Goal: Find specific page/section: Find specific page/section

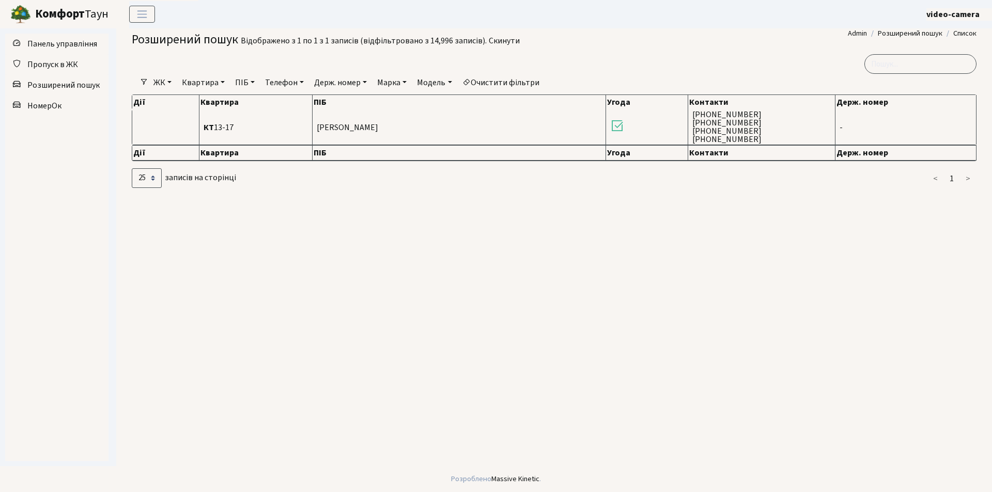
select select "25"
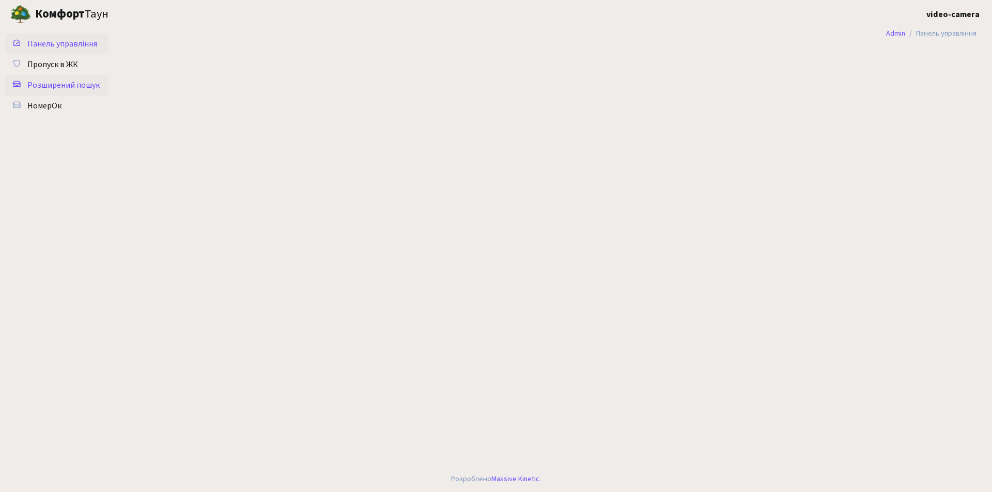
click at [69, 80] on span "Розширений пошук" at bounding box center [63, 85] width 72 height 11
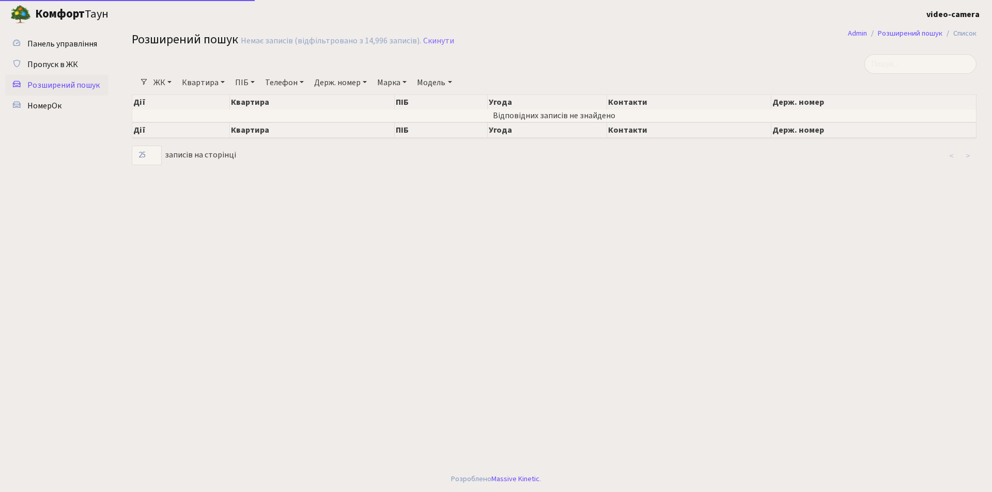
select select "25"
click at [338, 84] on link "Держ. номер" at bounding box center [340, 83] width 61 height 18
click at [330, 99] on input "text" at bounding box center [340, 103] width 60 height 20
type input "а"
type input "АА6821РМ"
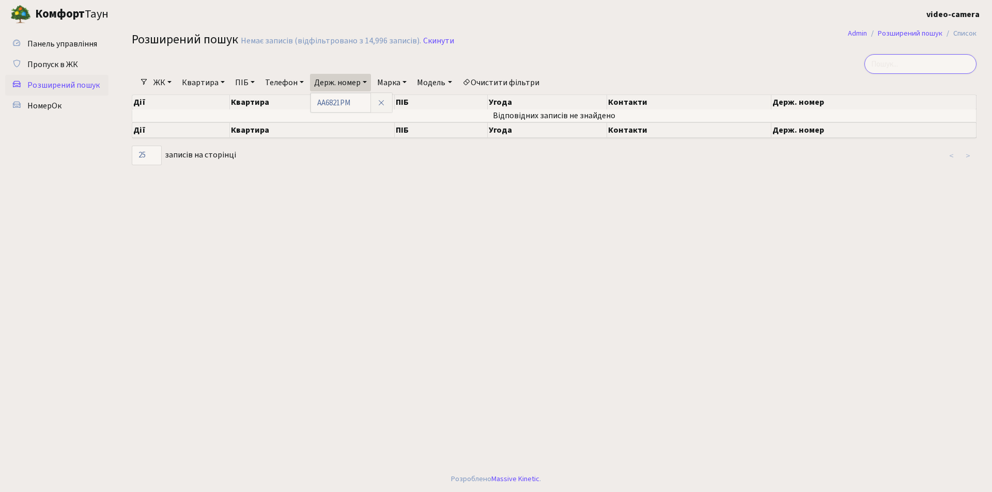
click at [901, 61] on input "search" at bounding box center [920, 64] width 112 height 20
type input "6821"
click at [67, 102] on link "НомерОк" at bounding box center [56, 106] width 103 height 21
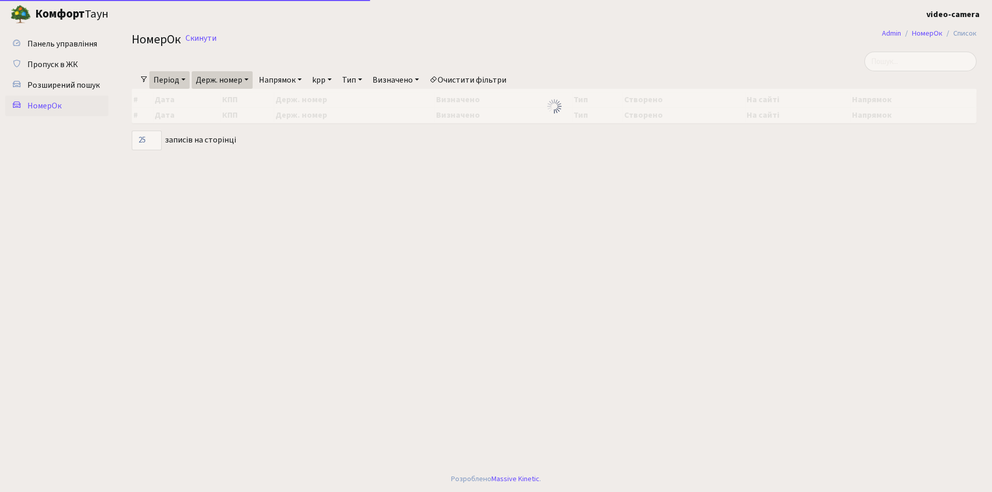
select select "25"
click at [219, 82] on link "Держ. номер" at bounding box center [222, 80] width 61 height 18
drag, startPoint x: 236, startPoint y: 101, endPoint x: 190, endPoint y: 90, distance: 47.9
click at [190, 90] on div "Фільтри Період 09.09.2025 - 10.09.2025 Держ. номер КА3680НА Напрямок - В'їзд Ви…" at bounding box center [554, 101] width 860 height 99
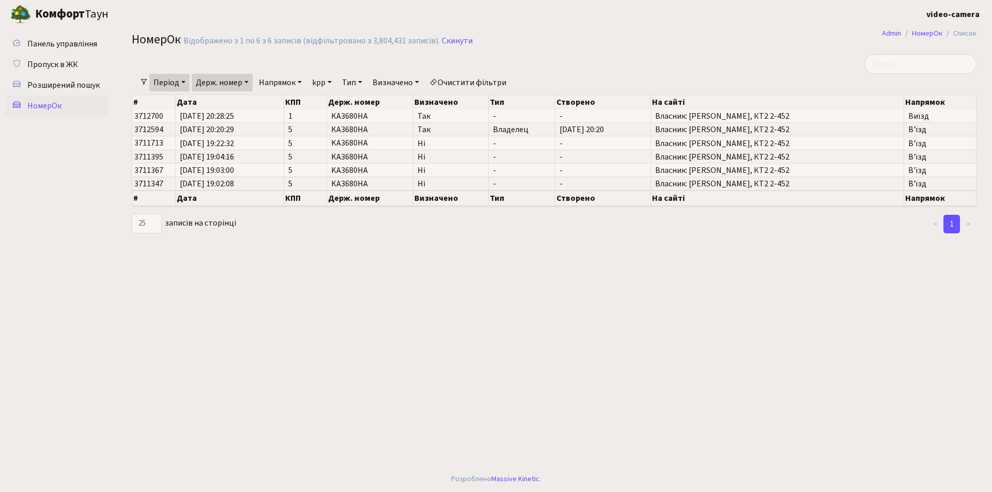
click at [237, 87] on link "Держ. номер" at bounding box center [222, 83] width 61 height 18
type input "КА6821РМ"
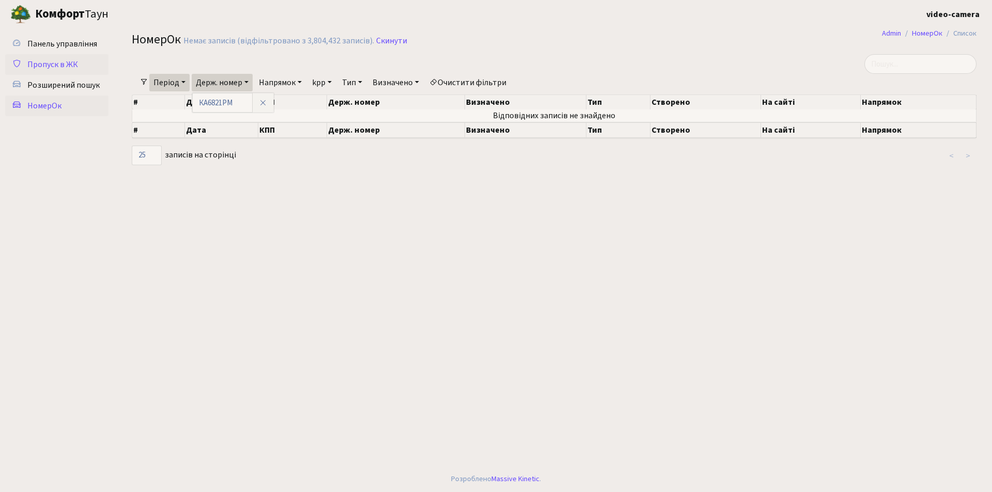
click at [71, 60] on span "Пропуск в ЖК" at bounding box center [52, 64] width 51 height 11
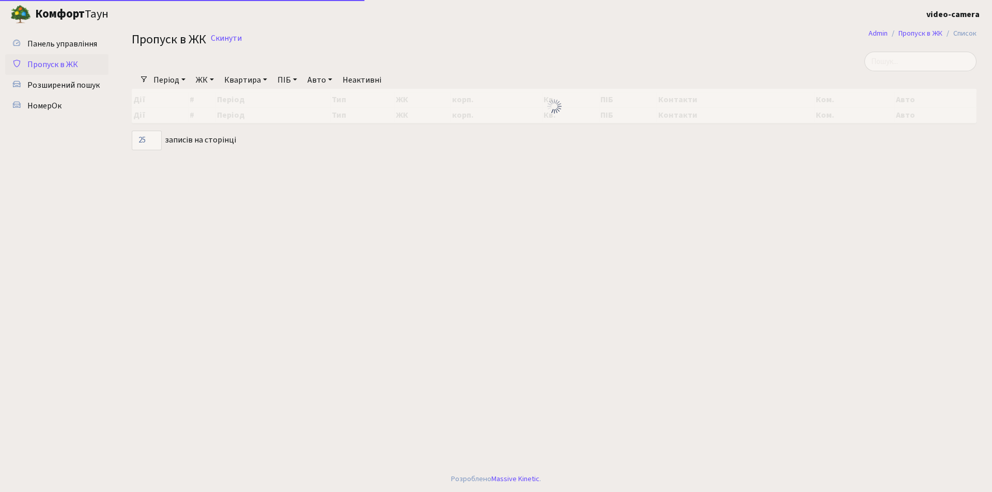
select select "25"
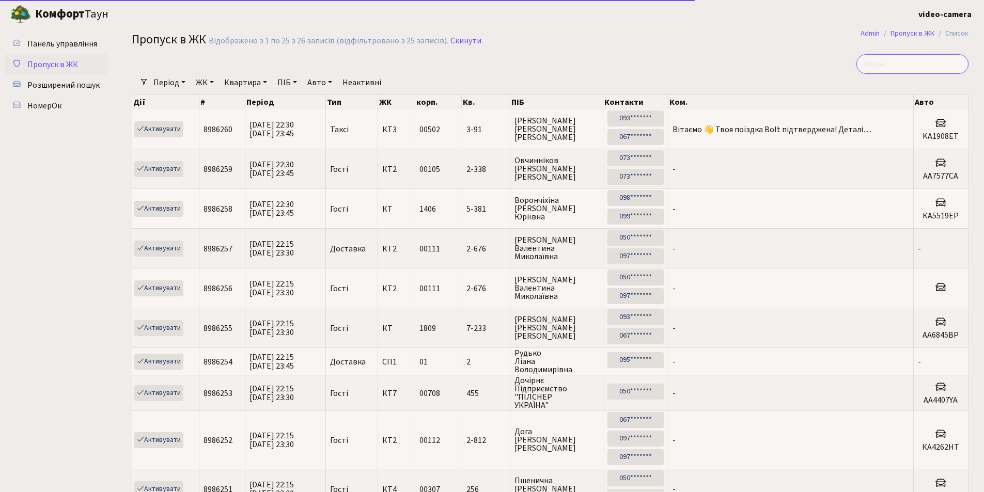
click at [897, 61] on input "search" at bounding box center [912, 64] width 112 height 20
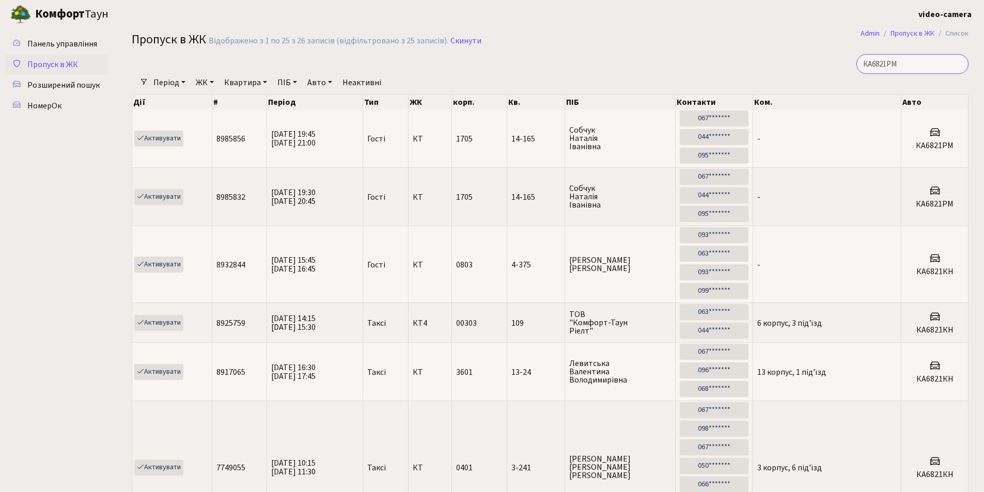
type input "КА6821РМ"
